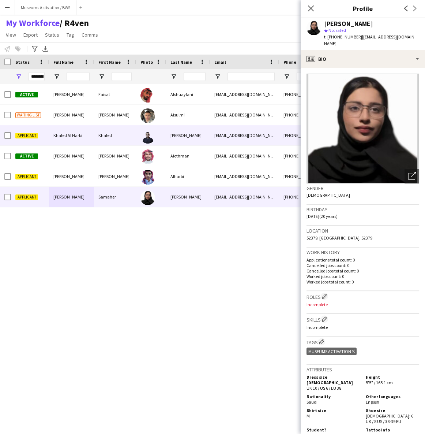
click at [155, 134] on img at bounding box center [148, 136] width 15 height 15
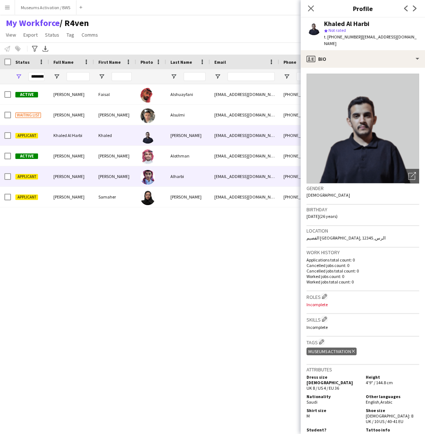
click at [151, 173] on img at bounding box center [148, 177] width 15 height 15
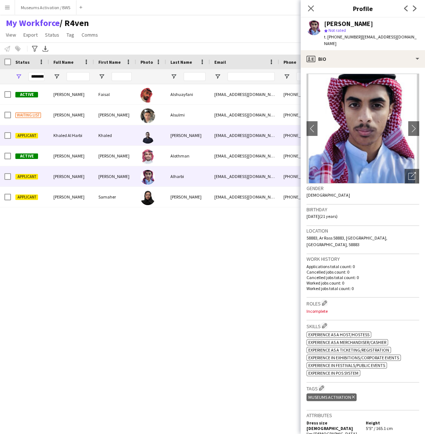
click at [142, 133] on img at bounding box center [148, 136] width 15 height 15
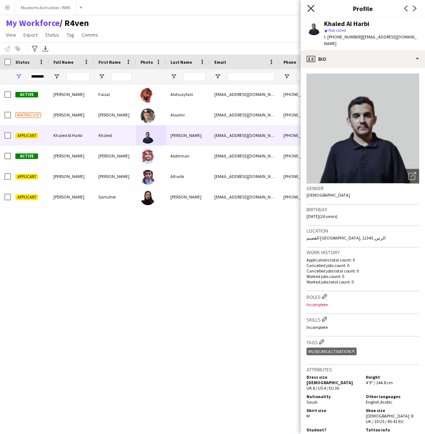
click at [309, 10] on icon at bounding box center [311, 8] width 7 height 7
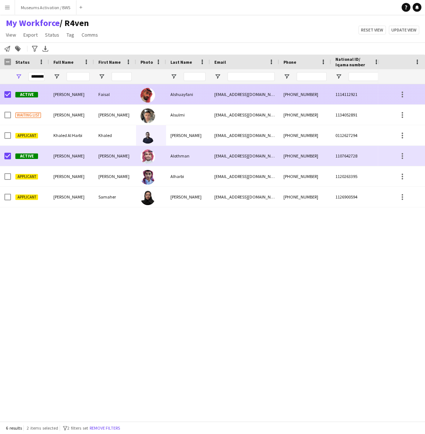
click at [293, 95] on div "+966537448083" at bounding box center [305, 94] width 52 height 20
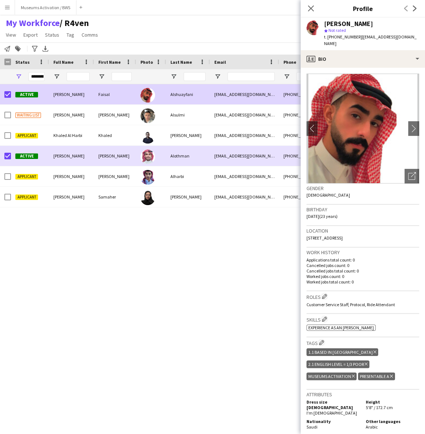
click at [365, 37] on span "| faisal.ms119@gmail.com" at bounding box center [370, 40] width 93 height 12
drag, startPoint x: 365, startPoint y: 37, endPoint x: 399, endPoint y: 37, distance: 33.7
click at [399, 37] on span "| faisal.ms119@gmail.com" at bounding box center [370, 40] width 93 height 12
copy span "[EMAIL_ADDRESS][DOMAIN_NAME]"
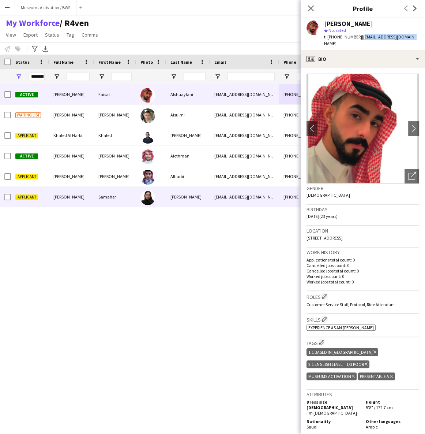
click at [78, 199] on span "Samaher Majdi" at bounding box center [68, 196] width 31 height 5
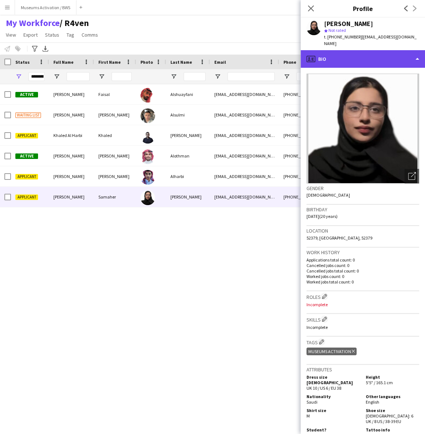
click at [378, 60] on div "profile Bio" at bounding box center [363, 59] width 124 height 18
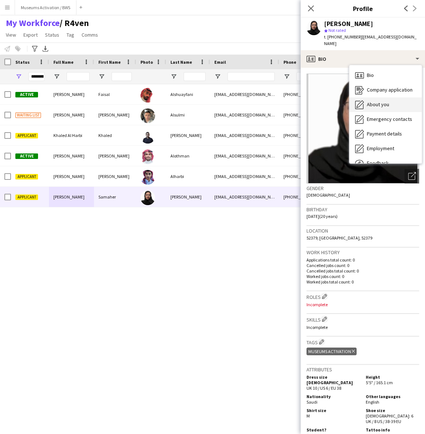
click at [375, 97] on div "About you About you" at bounding box center [386, 104] width 72 height 15
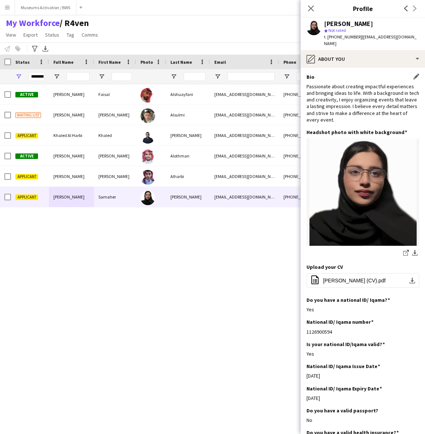
click at [362, 86] on div "Passionate about creating impactful experiences and bringing ideas to life. Wit…" at bounding box center [363, 103] width 113 height 40
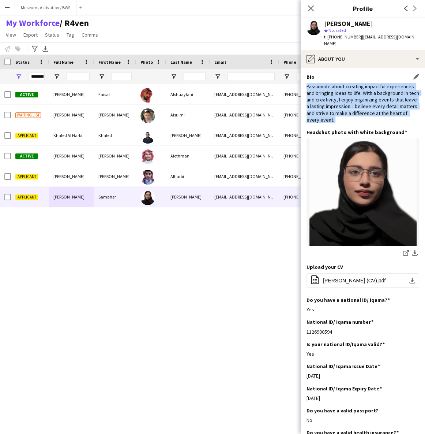
click at [362, 86] on div "Passionate about creating impactful experiences and bringing ideas to life. Wit…" at bounding box center [363, 103] width 113 height 40
click at [359, 96] on div "Passionate about creating impactful experiences and bringing ideas to life. Wit…" at bounding box center [363, 103] width 113 height 40
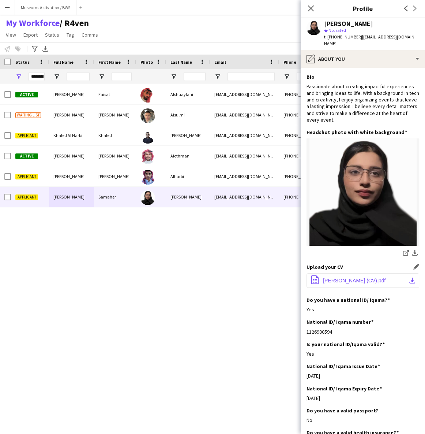
click at [339, 273] on button "office-file-sheet Samaher Baqar (CV).pdf download-bottom" at bounding box center [363, 280] width 113 height 15
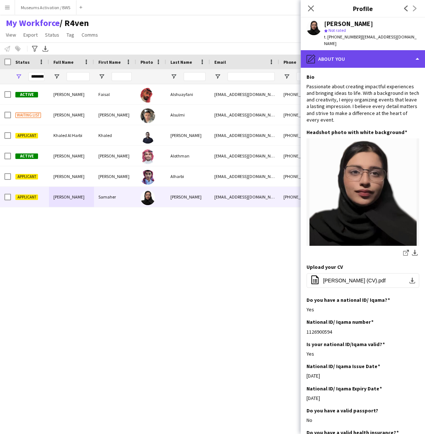
click at [373, 50] on div "pencil4 About you" at bounding box center [363, 59] width 124 height 18
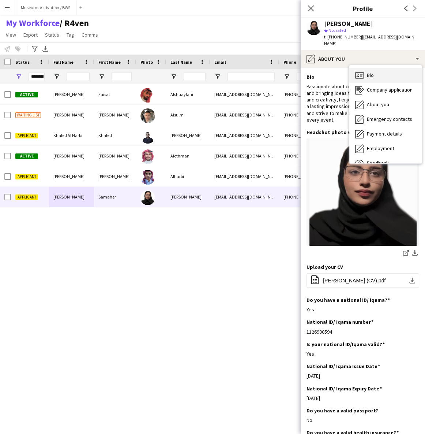
click at [383, 70] on div "Bio Bio" at bounding box center [386, 75] width 72 height 15
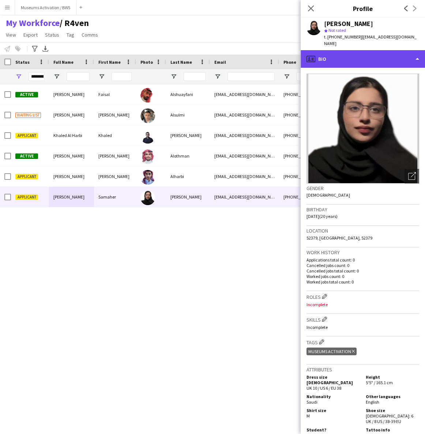
click at [368, 55] on div "profile Bio" at bounding box center [363, 59] width 124 height 18
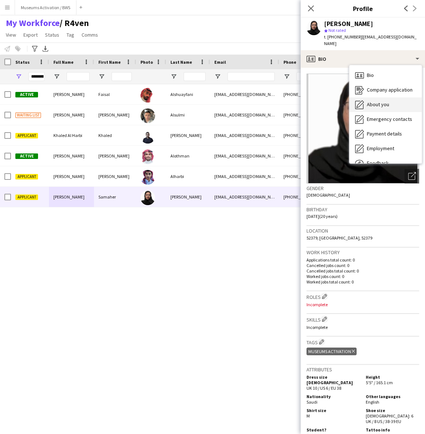
click at [368, 101] on span "About you" at bounding box center [378, 104] width 22 height 7
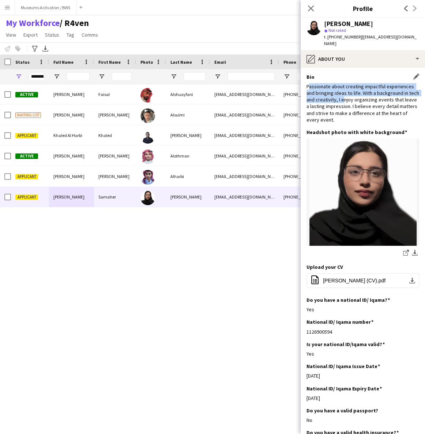
drag, startPoint x: 309, startPoint y: 79, endPoint x: 353, endPoint y: 93, distance: 45.8
click at [353, 92] on div "Passionate about creating impactful experiences and bringing ideas to life. Wit…" at bounding box center [363, 103] width 113 height 40
click at [352, 111] on div "Passionate about creating impactful experiences and bringing ideas to life. Wit…" at bounding box center [363, 103] width 113 height 40
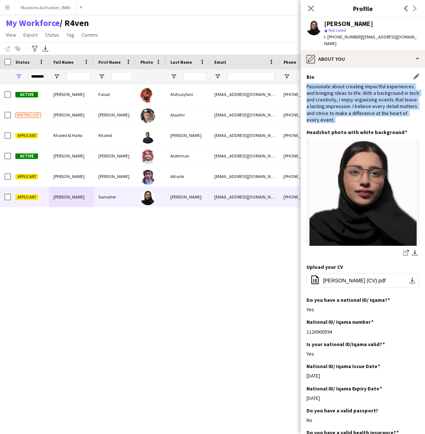
click at [353, 108] on div "Passionate about creating impactful experiences and bringing ideas to life. Wit…" at bounding box center [363, 103] width 113 height 40
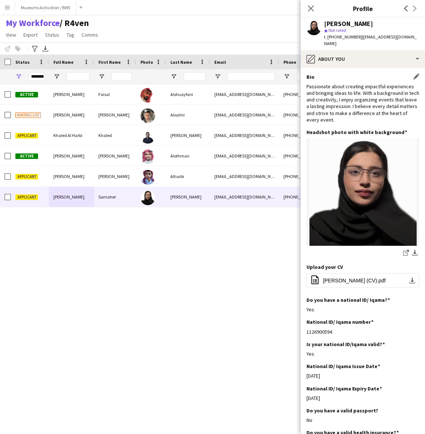
click at [354, 99] on div "Passionate about creating impactful experiences and bringing ideas to life. Wit…" at bounding box center [363, 103] width 113 height 40
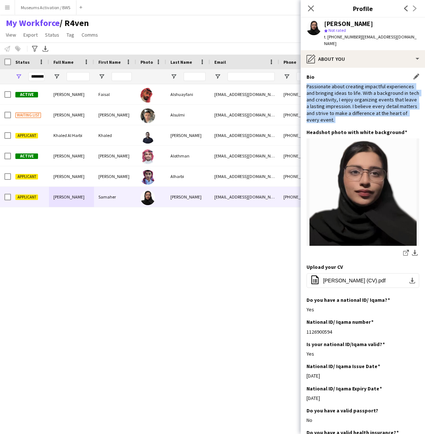
click at [354, 99] on div "Passionate about creating impactful experiences and bringing ideas to life. Wit…" at bounding box center [363, 103] width 113 height 40
click at [352, 110] on div "Passionate about creating impactful experiences and bringing ideas to life. Wit…" at bounding box center [363, 103] width 113 height 40
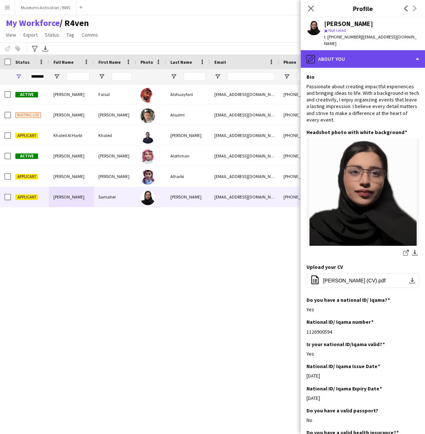
click at [327, 50] on div "pencil4 About you" at bounding box center [363, 59] width 124 height 18
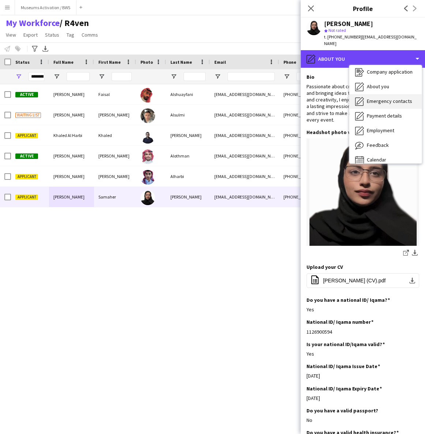
scroll to position [25, 0]
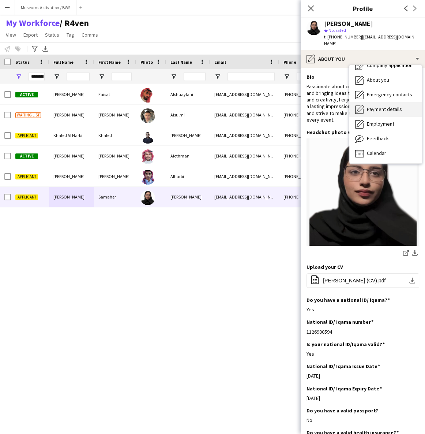
click at [374, 106] on span "Payment details" at bounding box center [384, 109] width 35 height 7
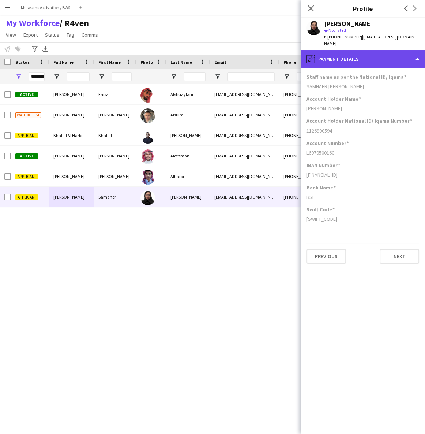
click at [366, 52] on div "pencil4 Payment details" at bounding box center [363, 59] width 124 height 18
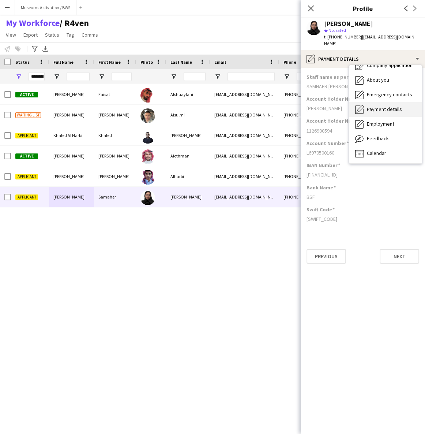
click at [375, 106] on span "Payment details" at bounding box center [384, 109] width 35 height 7
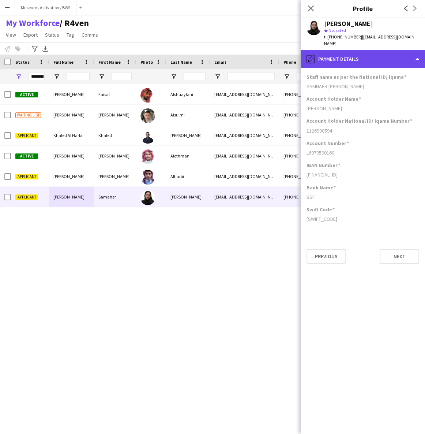
click at [373, 52] on div "pencil4 Payment details" at bounding box center [363, 59] width 124 height 18
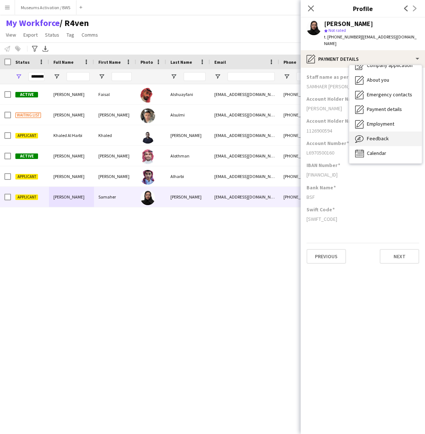
click at [373, 135] on span "Feedback" at bounding box center [378, 138] width 22 height 7
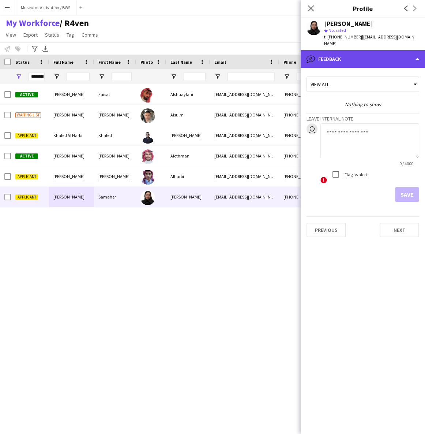
click at [366, 50] on div "bubble-pencil Feedback" at bounding box center [363, 59] width 124 height 18
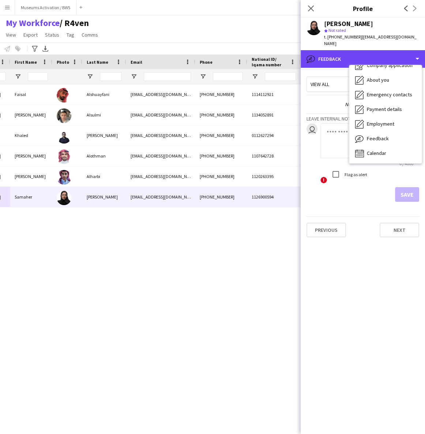
scroll to position [0, 0]
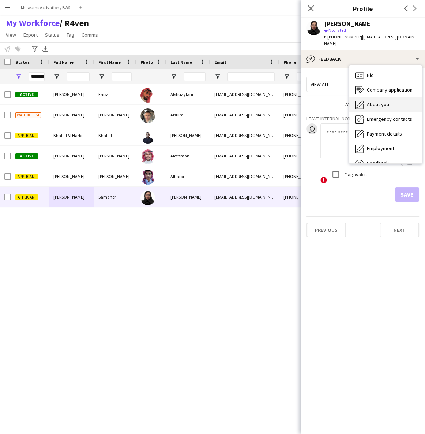
click at [371, 97] on div "About you About you" at bounding box center [386, 104] width 72 height 15
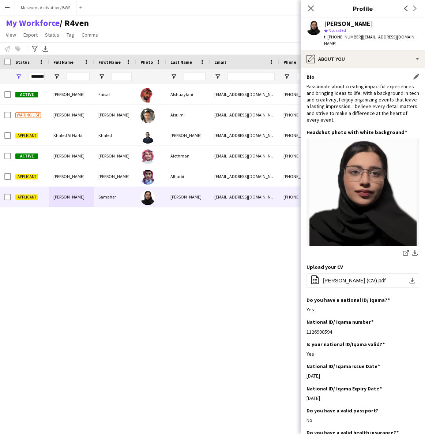
click at [371, 91] on div "Passionate about creating impactful experiences and bringing ideas to life. Wit…" at bounding box center [363, 103] width 113 height 40
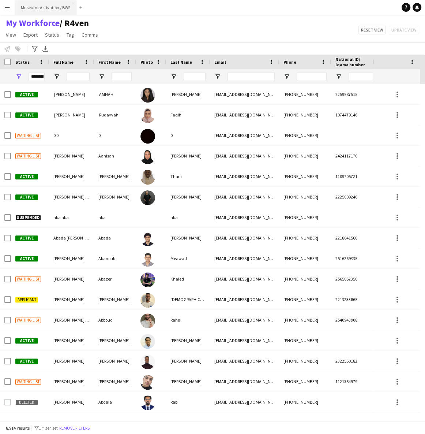
click at [56, 11] on button "Museums Activation / BWS Close" at bounding box center [46, 7] width 62 height 14
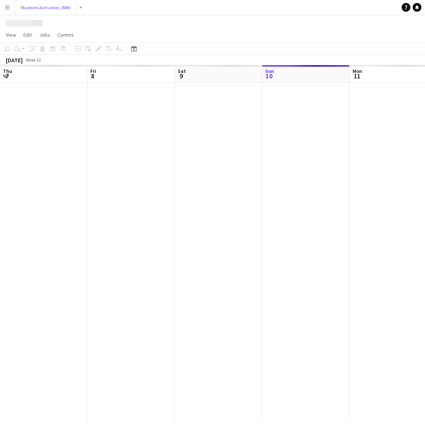
scroll to position [0, 175]
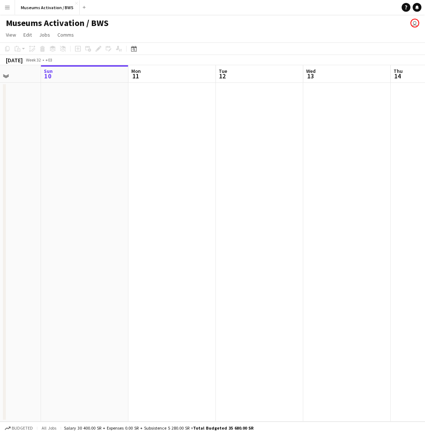
drag, startPoint x: 289, startPoint y: 168, endPoint x: 227, endPoint y: 167, distance: 61.9
click at [240, 168] on app-calendar-viewport "Thu 7 Fri 8 Sat 9 Sun 10 Mon 11 Tue 12 Wed 13 Thu 14 Fri 15 Sat 16" at bounding box center [212, 243] width 425 height 356
drag, startPoint x: 298, startPoint y: 171, endPoint x: 106, endPoint y: 196, distance: 193.4
click at [189, 180] on app-calendar-viewport "Thu 7 Fri 8 Sat 9 Sun 10 Mon 11 Tue 12 Wed 13 Thu 14 Fri 15 Sat 16" at bounding box center [212, 243] width 425 height 356
drag, startPoint x: 141, startPoint y: 212, endPoint x: 100, endPoint y: 225, distance: 43.1
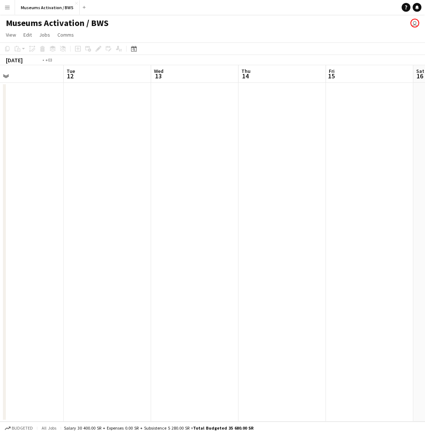
click at [104, 224] on app-calendar-viewport "Fri 8 Sat 9 Sun 10 Mon 11 Tue 12 Wed 13 Thu 14 Fri 15 Sat 16 Sun 17" at bounding box center [212, 243] width 425 height 356
drag, startPoint x: 253, startPoint y: 202, endPoint x: 178, endPoint y: 219, distance: 76.1
click at [124, 224] on app-calendar-viewport "Sun 10 Mon 11 Tue 12 Wed 13 Thu 14 Fri 15 Sat 16 Sun 17 Mon 18 Tue 19" at bounding box center [212, 243] width 425 height 356
drag, startPoint x: 278, startPoint y: 208, endPoint x: 156, endPoint y: 234, distance: 124.7
click at [90, 242] on app-calendar-viewport "Mon 11 Tue 12 Wed 13 Thu 14 Fri 15 Sat 16 Sun 17 Mon 18 Tue 19 Wed 20" at bounding box center [212, 243] width 425 height 356
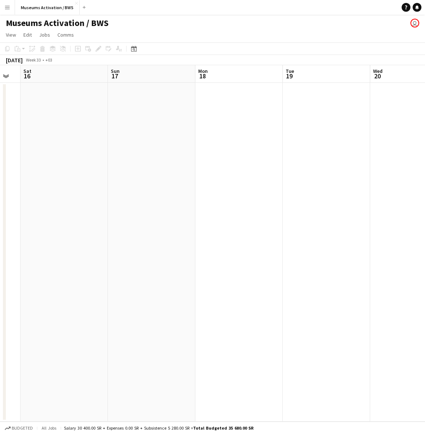
drag, startPoint x: 237, startPoint y: 228, endPoint x: 65, endPoint y: 251, distance: 172.9
click at [75, 250] on app-calendar-viewport "Wed 13 Thu 14 Fri 15 Sat 16 Sun 17 Mon 18 Tue 19 Wed 20 Thu 21 Fri 22" at bounding box center [212, 243] width 425 height 356
drag, startPoint x: 201, startPoint y: 239, endPoint x: 42, endPoint y: 264, distance: 161.1
click at [0, 272] on html "Menu Boards Boards Boards All jobs Status Workforce Workforce My Workforce Recr…" at bounding box center [212, 217] width 425 height 434
drag, startPoint x: 163, startPoint y: 260, endPoint x: 11, endPoint y: 272, distance: 152.1
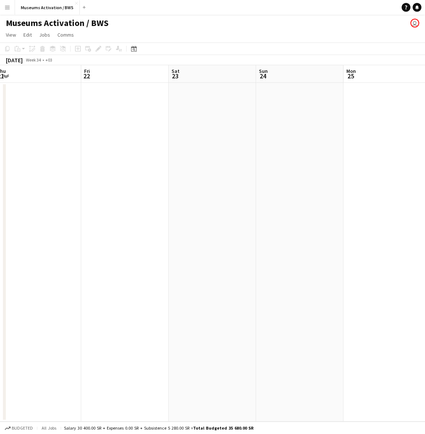
click at [14, 271] on app-calendar-viewport "Mon 18 Tue 19 Wed 20 Thu 21 Fri 22 Sat 23 Sun 24 Mon 25 Tue 26 Wed 27" at bounding box center [212, 243] width 425 height 356
drag, startPoint x: 142, startPoint y: 263, endPoint x: 15, endPoint y: 272, distance: 127.4
click at [15, 272] on app-calendar-viewport "Wed 20 Thu 21 Fri 22 Sat 23 Sun 24 Mon 25 Tue 26 Wed 27 Thu 28 Fri 29" at bounding box center [212, 243] width 425 height 356
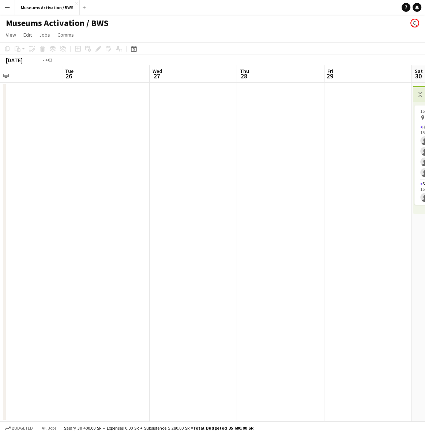
drag, startPoint x: 127, startPoint y: 261, endPoint x: -44, endPoint y: 269, distance: 171.9
click at [0, 269] on html "Menu Boards Boards Boards All jobs Status Workforce Workforce My Workforce Recr…" at bounding box center [212, 217] width 425 height 434
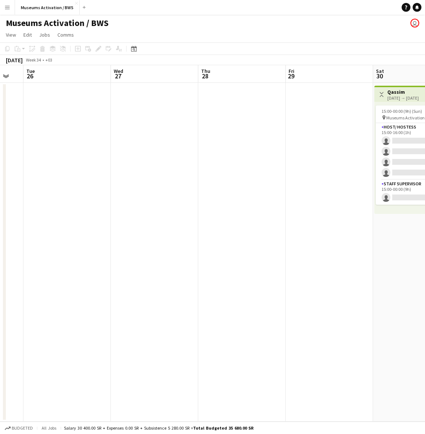
drag, startPoint x: 90, startPoint y: 258, endPoint x: -20, endPoint y: 263, distance: 110.0
click at [0, 263] on html "Menu Boards Boards Boards All jobs Status Workforce Workforce My Workforce Recr…" at bounding box center [212, 217] width 425 height 434
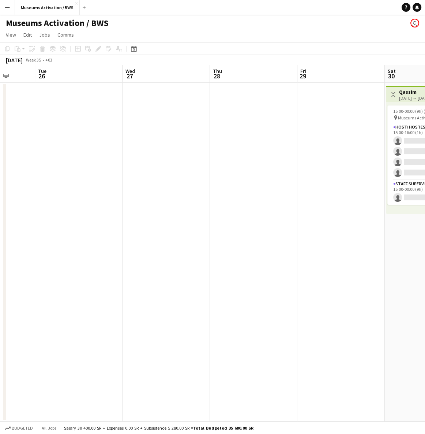
drag, startPoint x: 267, startPoint y: 223, endPoint x: 124, endPoint y: 222, distance: 142.8
click at [126, 223] on app-calendar-viewport "Sat 23 Sun 24 Mon 25 Tue 26 Wed 27 Thu 28 Fri 29 Sat 30 0/5 1 Job Sun 31 0/5 1 …" at bounding box center [212, 243] width 425 height 356
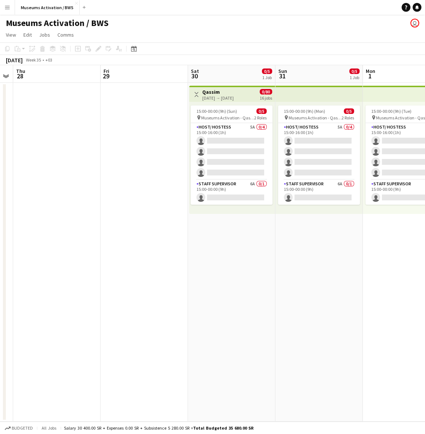
drag, startPoint x: 260, startPoint y: 235, endPoint x: 174, endPoint y: 223, distance: 86.8
click at [247, 233] on app-calendar-viewport "Mon 25 Tue 26 Wed 27 Thu 28 Fri 29 Sat 30 0/5 1 Job Sun 31 0/5 1 Job Mon 1 0/5 …" at bounding box center [212, 243] width 425 height 356
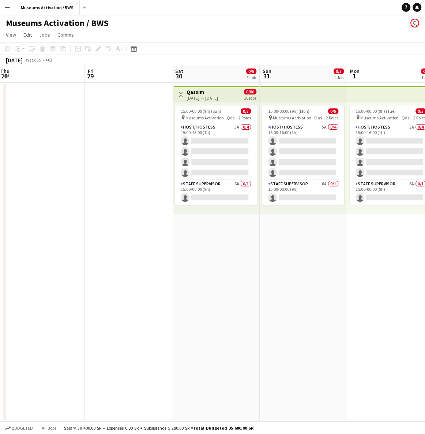
drag, startPoint x: 213, startPoint y: 213, endPoint x: 121, endPoint y: 170, distance: 101.4
click at [189, 204] on app-calendar-viewport "Mon 25 Tue 26 Wed 27 Thu 28 Fri 29 Sat 30 0/5 1 Job Sun 31 0/5 1 Job Mon 1 0/5 …" at bounding box center [212, 243] width 425 height 356
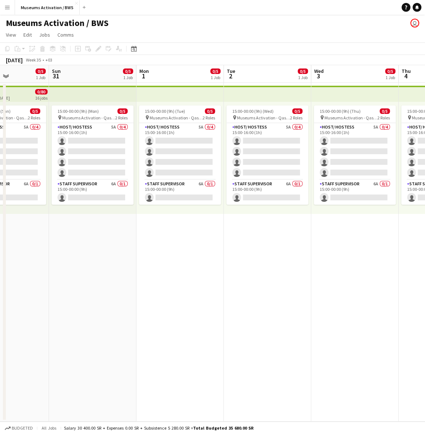
drag, startPoint x: 301, startPoint y: 251, endPoint x: 130, endPoint y: 226, distance: 173.2
click at [137, 226] on app-calendar-viewport "Wed 27 Thu 28 Fri 29 Sat 30 0/5 1 Job Sun 31 0/5 1 Job Mon 1 0/5 1 Job Tue 2 0/…" at bounding box center [212, 243] width 425 height 356
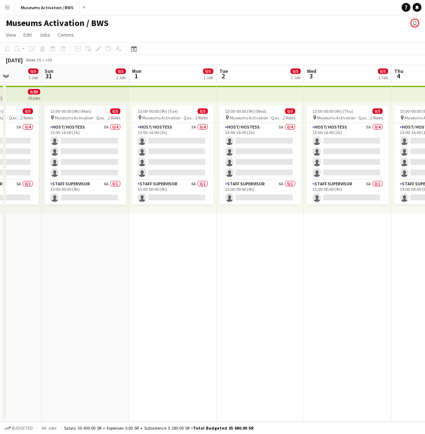
scroll to position [0, 161]
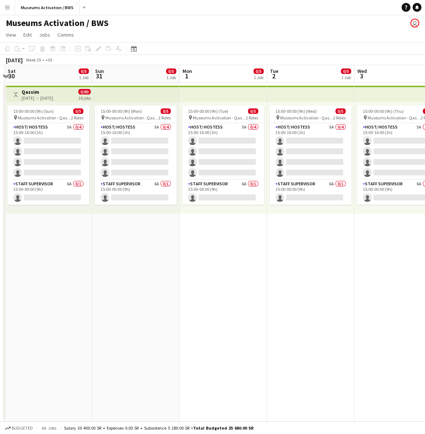
drag, startPoint x: 96, startPoint y: 256, endPoint x: 133, endPoint y: 231, distance: 44.5
click at [141, 242] on app-calendar-viewport "Thu 28 Fri 29 Sat 30 0/5 1 Job Sun 31 0/5 1 Job Mon 1 0/5 1 Job Tue 2 0/5 1 Job…" at bounding box center [212, 243] width 425 height 356
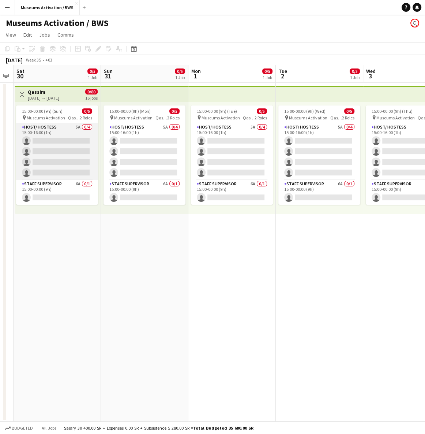
click at [52, 146] on app-card-role "Host/ Hostess 5A 0/4 15:00-16:00 (1h) single-neutral-actions single-neutral-act…" at bounding box center [57, 151] width 82 height 57
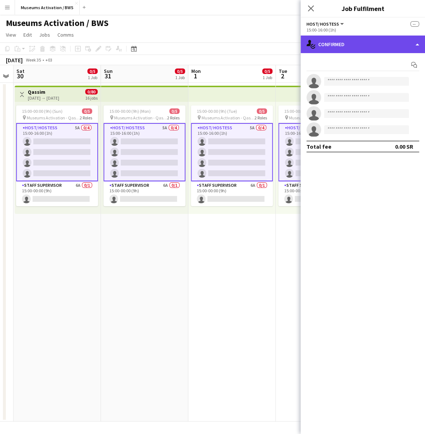
click at [340, 40] on div "single-neutral-actions-check-2 Confirmed" at bounding box center [363, 45] width 124 height 18
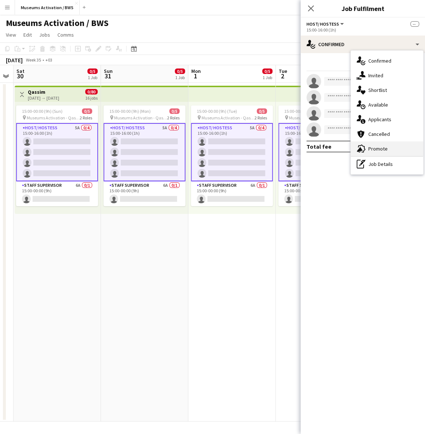
click at [358, 143] on div "advertising-megaphone Promote" at bounding box center [387, 148] width 72 height 15
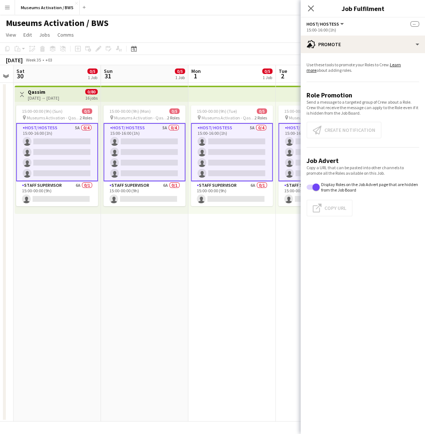
click at [67, 151] on app-card-role "Host/ Hostess 5A 0/4 15:00-16:00 (1h) single-neutral-actions single-neutral-act…" at bounding box center [57, 152] width 82 height 58
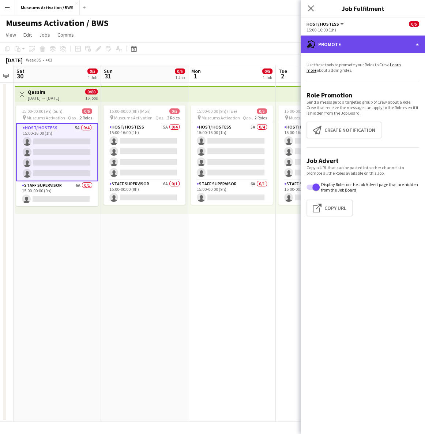
click at [341, 52] on div "advertising-megaphone Promote" at bounding box center [363, 45] width 124 height 18
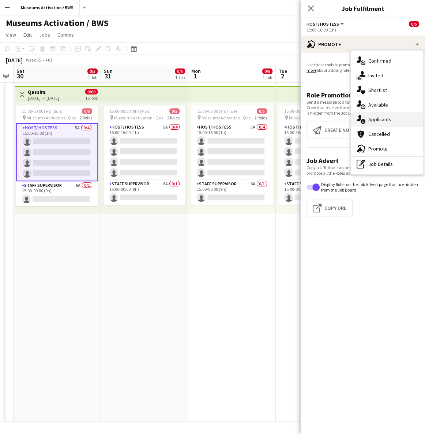
click at [380, 119] on div "single-neutral-actions-information Applicants" at bounding box center [387, 119] width 72 height 15
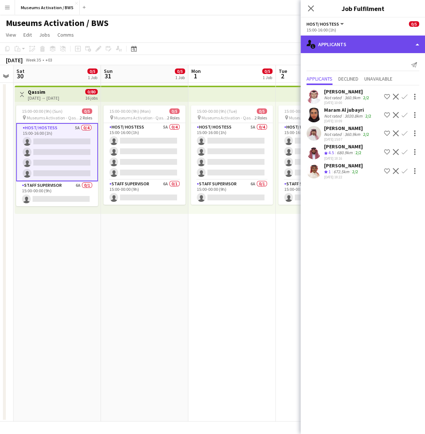
click at [359, 42] on div "single-neutral-actions-information Applicants" at bounding box center [363, 45] width 124 height 18
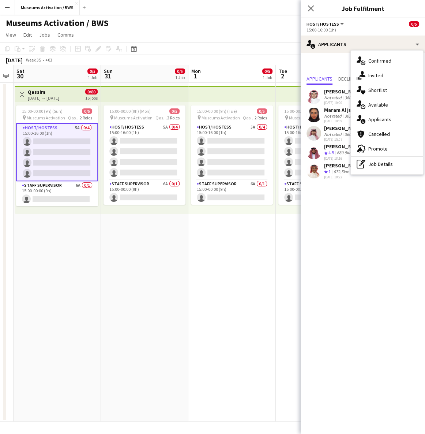
click at [334, 59] on div "Send notification Applicants Declined Unavailable [PERSON_NAME] Not rated 360.9…" at bounding box center [363, 120] width 124 height 134
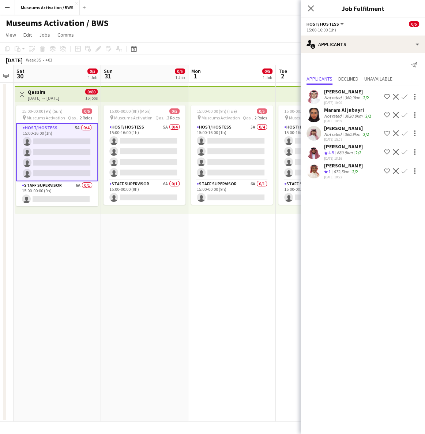
click at [336, 172] on div "672.5km" at bounding box center [341, 172] width 19 height 6
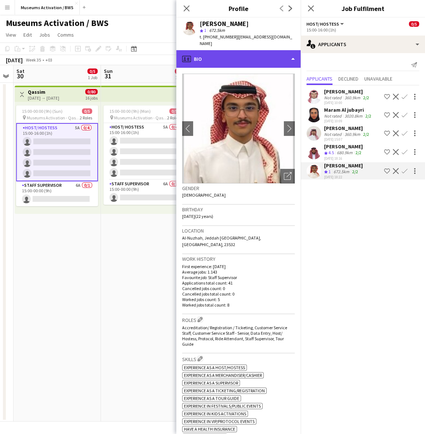
click at [281, 56] on div "profile Bio" at bounding box center [238, 59] width 124 height 18
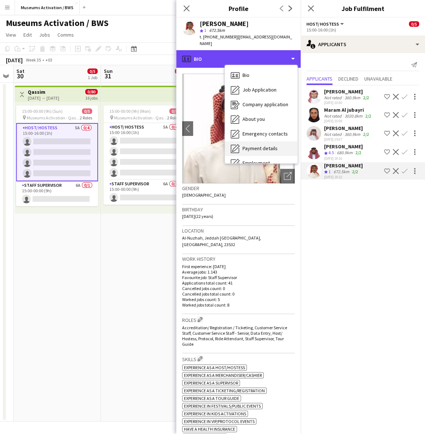
scroll to position [39, 0]
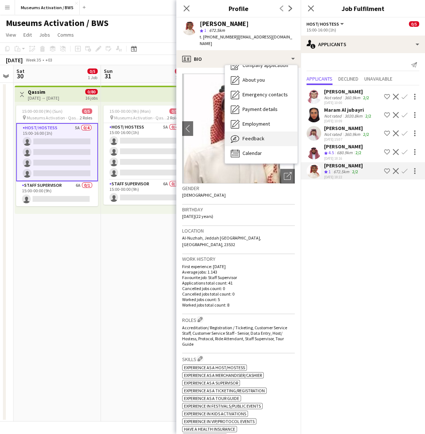
click at [260, 135] on span "Feedback" at bounding box center [254, 138] width 22 height 7
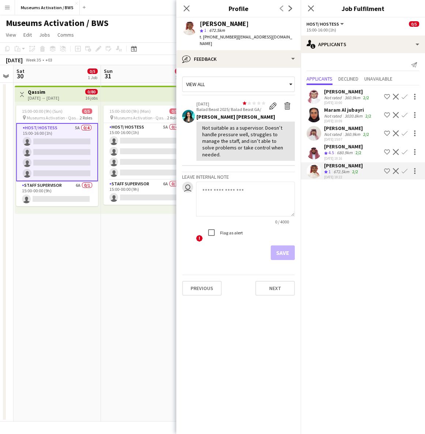
click at [260, 134] on div "Not suitable as a supervisor. Doesn’t handle pressure well, struggles to manage…" at bounding box center [245, 140] width 87 height 33
click at [259, 135] on div "Not suitable as a supervisor. Doesn’t handle pressure well, struggles to manage…" at bounding box center [245, 140] width 87 height 33
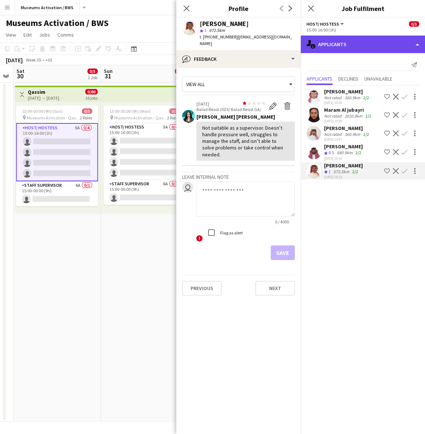
click at [328, 48] on div "single-neutral-actions-information Applicants" at bounding box center [363, 45] width 124 height 18
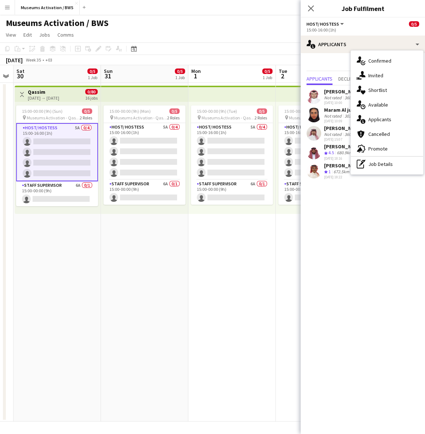
click at [323, 60] on div "Send notification" at bounding box center [363, 65] width 113 height 12
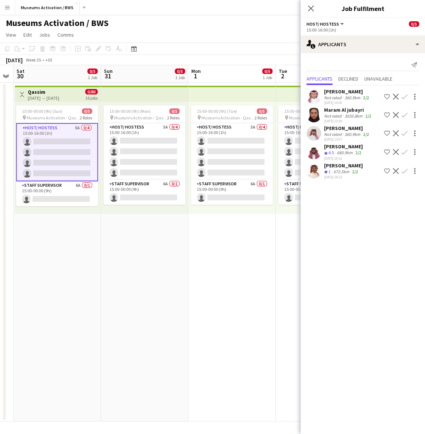
click at [329, 138] on div "[DATE] 15:07" at bounding box center [347, 139] width 46 height 5
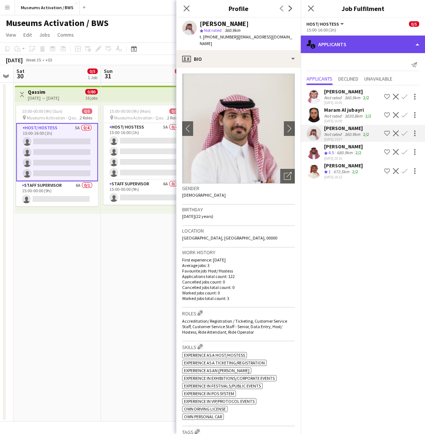
click at [344, 48] on div "single-neutral-actions-information Applicants" at bounding box center [363, 45] width 124 height 18
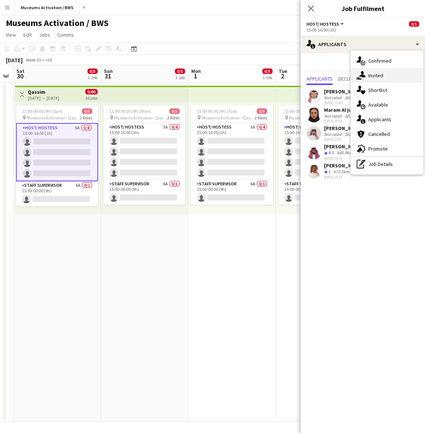
click at [373, 72] on div "single-neutral-actions-share-1 Invited" at bounding box center [387, 75] width 72 height 15
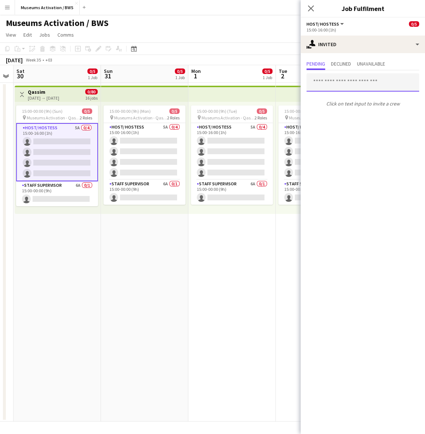
click at [339, 82] on input "text" at bounding box center [363, 82] width 113 height 18
paste input "**********"
type input "**********"
click at [340, 81] on input "**********" at bounding box center [363, 82] width 113 height 18
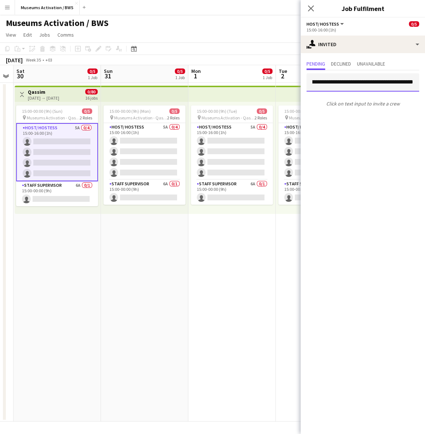
click at [340, 81] on input "**********" at bounding box center [363, 82] width 113 height 18
click at [328, 77] on input "text" at bounding box center [363, 82] width 113 height 18
paste input "**********"
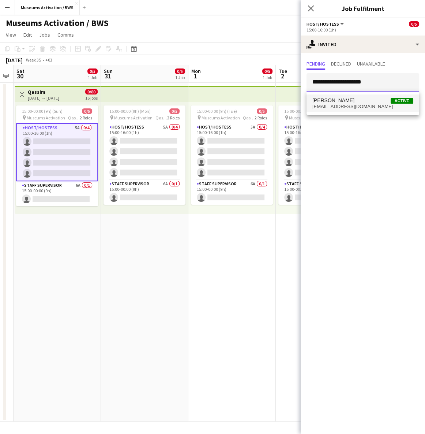
type input "**********"
click at [352, 101] on span "[PERSON_NAME]" at bounding box center [334, 100] width 42 height 6
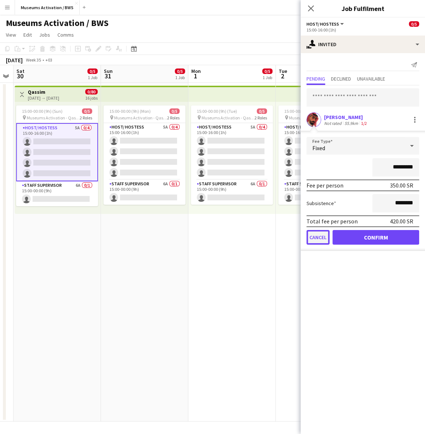
click at [323, 232] on button "Cancel" at bounding box center [318, 237] width 23 height 15
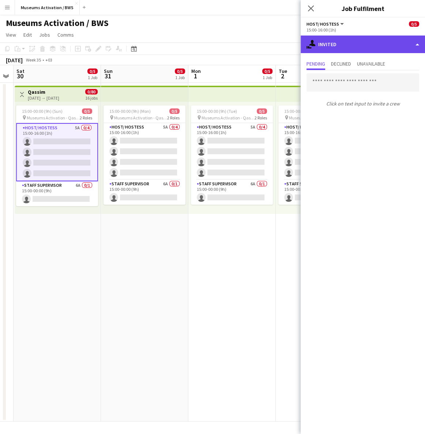
click at [323, 44] on div "single-neutral-actions-share-1 Invited" at bounding box center [363, 45] width 124 height 18
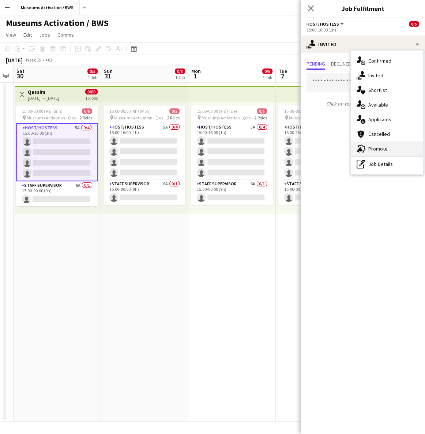
click at [372, 145] on div "advertising-megaphone Promote" at bounding box center [387, 148] width 72 height 15
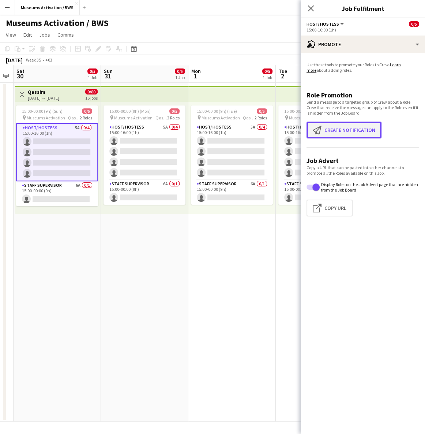
click at [349, 130] on button "Create notification Create notification" at bounding box center [344, 130] width 75 height 17
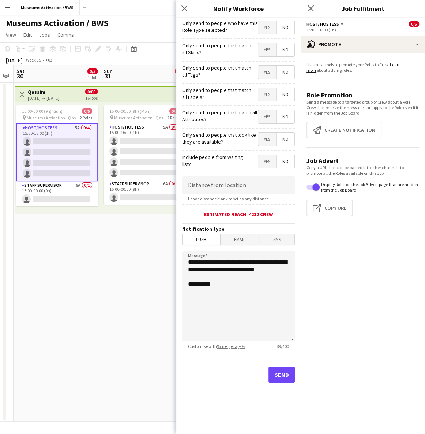
click at [238, 245] on span "Email" at bounding box center [240, 239] width 39 height 11
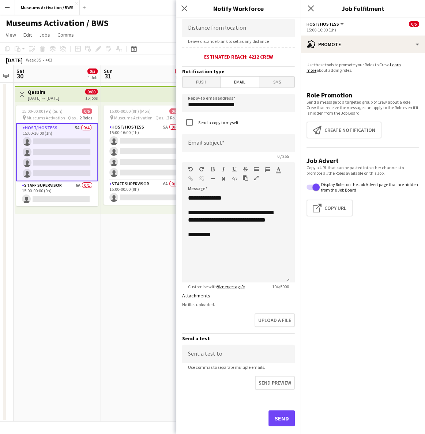
scroll to position [171, 0]
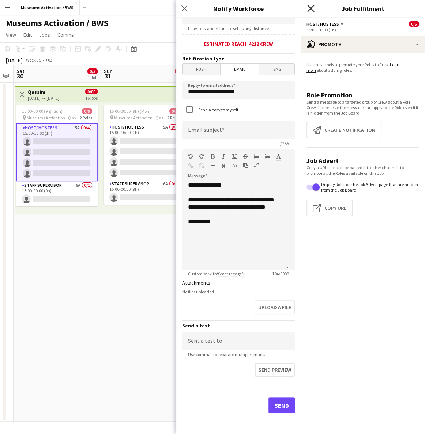
click at [310, 11] on icon "Close pop-in" at bounding box center [311, 8] width 7 height 7
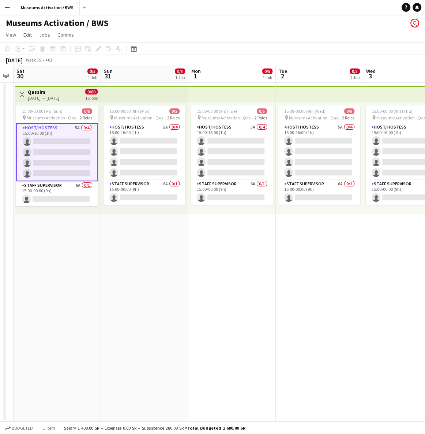
click at [163, 241] on app-date-cell "15:00-00:00 (9h) (Mon) 0/5 pin Museums Activation - Qassim 2 Roles Host/ Hostes…" at bounding box center [145, 252] width 88 height 339
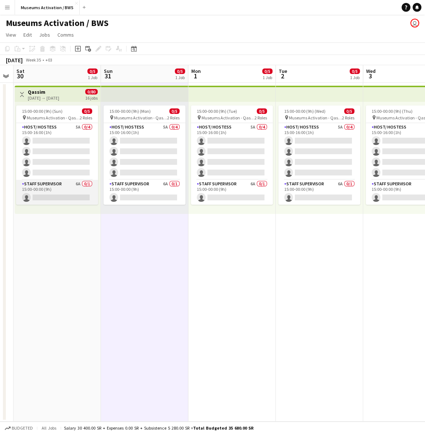
click at [66, 186] on app-card-role "Staff Supervisor 6A 0/1 15:00-00:00 (9h) single-neutral-actions" at bounding box center [57, 192] width 82 height 25
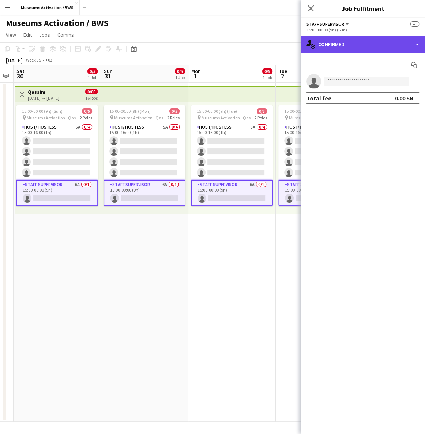
click at [327, 51] on div "single-neutral-actions-check-2 Confirmed" at bounding box center [363, 45] width 124 height 18
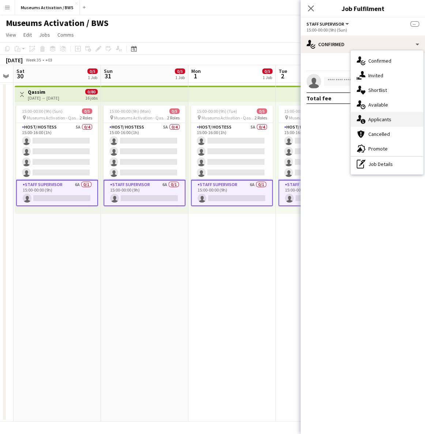
click at [360, 117] on icon at bounding box center [359, 118] width 5 height 6
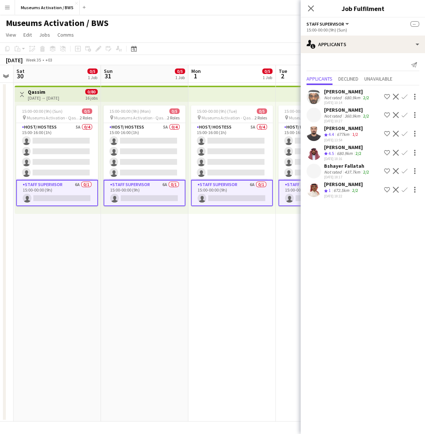
click at [356, 99] on div "680.9km" at bounding box center [352, 97] width 19 height 5
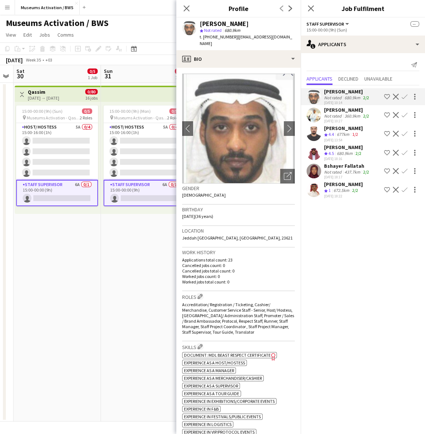
click at [354, 116] on div "360.9km" at bounding box center [352, 115] width 19 height 5
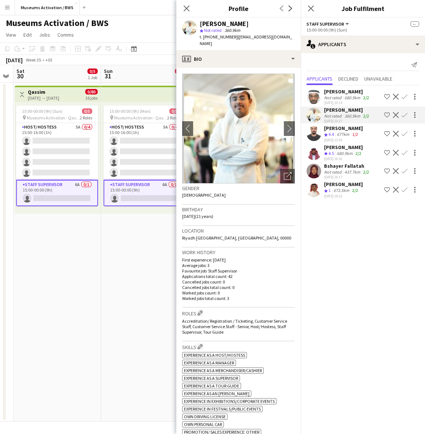
click at [352, 139] on div "[DATE] 13:54" at bounding box center [343, 140] width 39 height 5
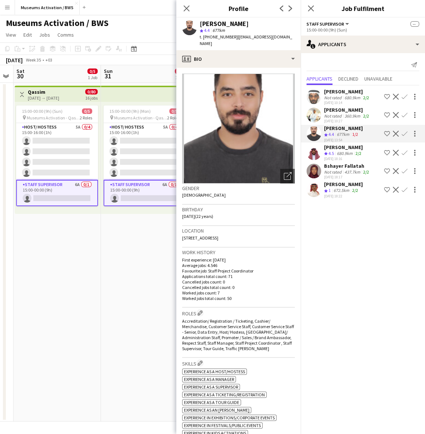
click at [352, 156] on div "[DATE] 18:16" at bounding box center [343, 158] width 39 height 5
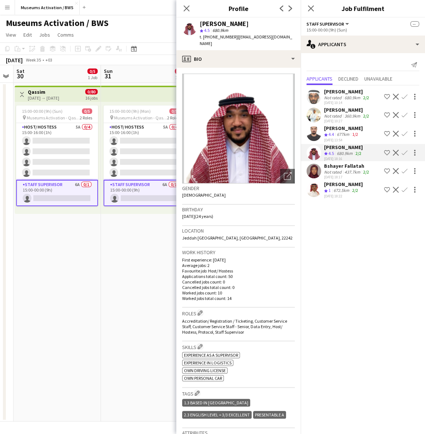
click at [351, 170] on div "437.7km" at bounding box center [352, 171] width 19 height 5
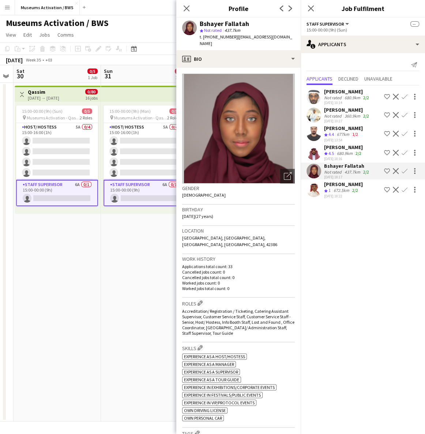
click at [351, 182] on div "[PERSON_NAME]" at bounding box center [343, 184] width 39 height 7
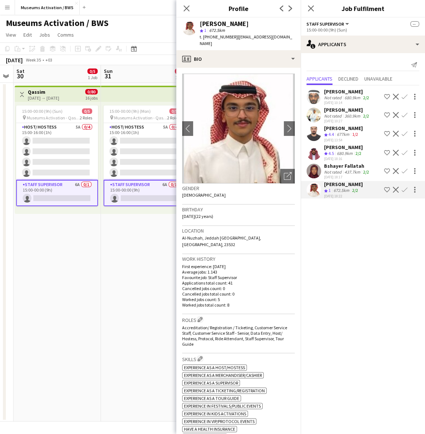
click at [339, 168] on div "Bshayer Fallatah" at bounding box center [347, 166] width 46 height 7
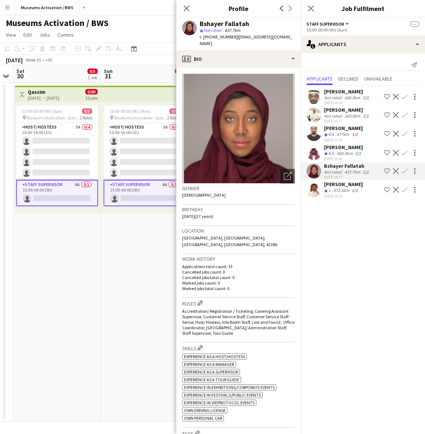
click at [116, 263] on app-date-cell "15:00-00:00 (9h) (Mon) 0/5 pin Museums Activation - Qassim 2 Roles Host/ Hostes…" at bounding box center [145, 252] width 88 height 339
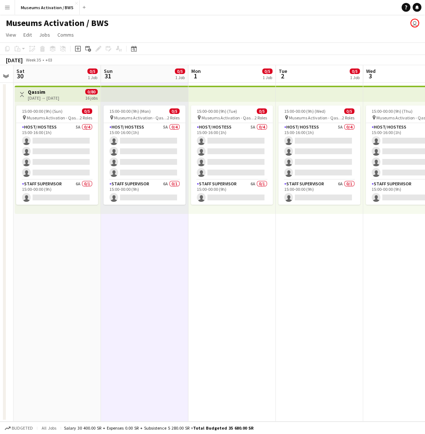
click at [33, 253] on app-date-cell "Toggle View Qassim [DATE] → [DATE] 0/80 16 jobs 15:00-00:00 (9h) (Sun) 0/5 pin …" at bounding box center [58, 252] width 88 height 339
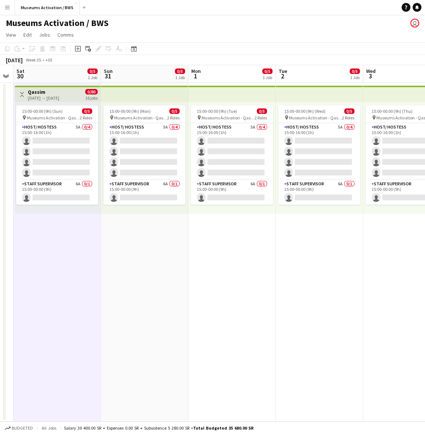
click at [48, 231] on app-date-cell "Toggle View Qassim [DATE] → [DATE] 0/80 16 jobs 15:00-00:00 (9h) (Sun) 0/5 pin …" at bounding box center [58, 252] width 88 height 339
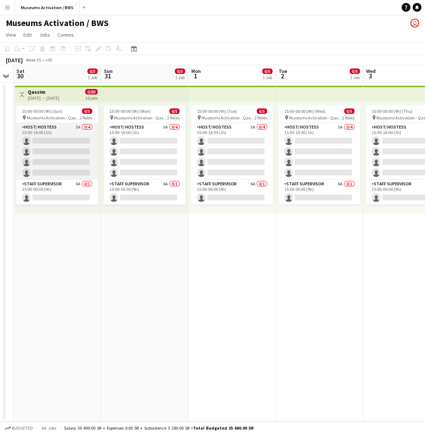
click at [68, 140] on app-card-role "Host/ Hostess 5A 0/4 15:00-16:00 (1h) single-neutral-actions single-neutral-act…" at bounding box center [57, 151] width 82 height 57
